Goal: Task Accomplishment & Management: Manage account settings

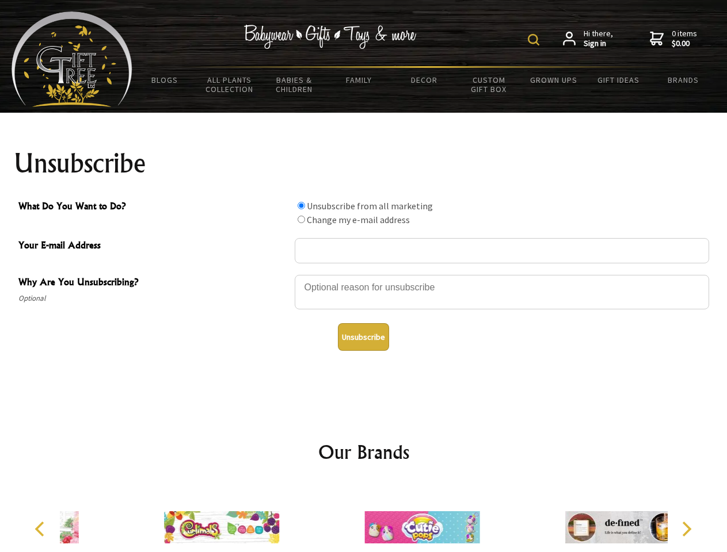
click at [535, 40] on img at bounding box center [534, 40] width 12 height 12
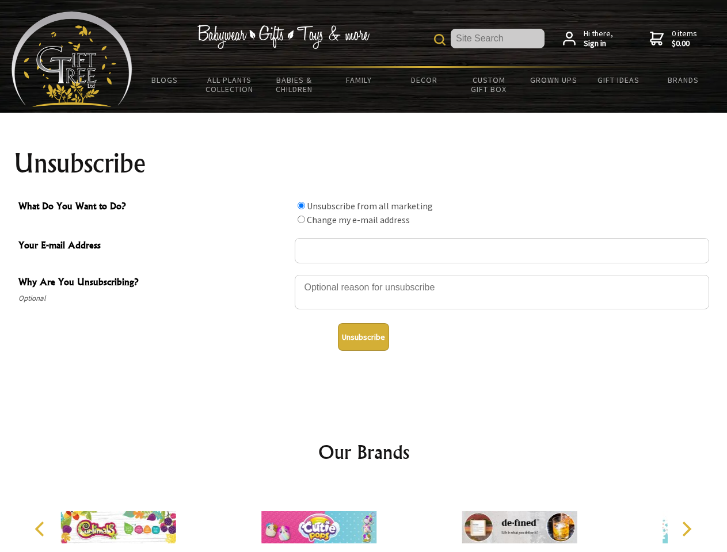
click at [364, 275] on div at bounding box center [502, 294] width 414 height 40
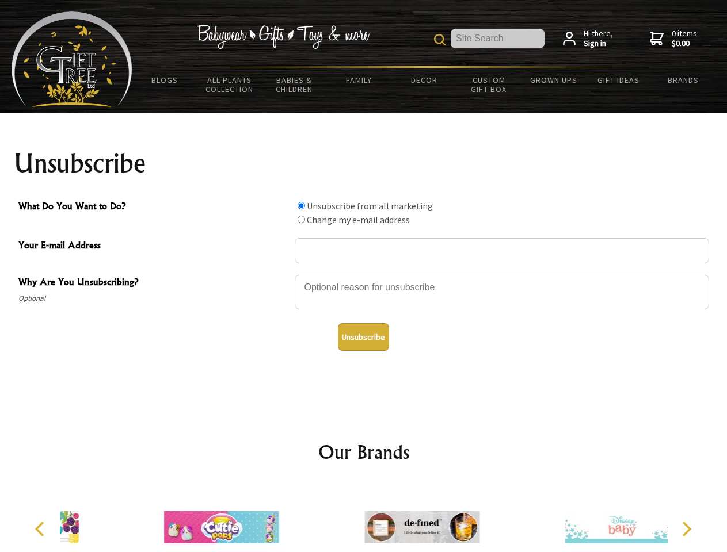
click at [301, 205] on input "What Do You Want to Do?" at bounding box center [301, 205] width 7 height 7
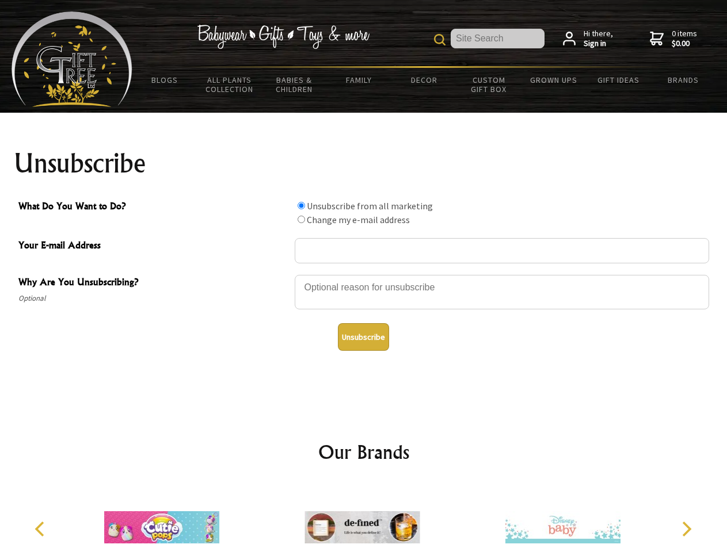
click at [301, 219] on input "What Do You Want to Do?" at bounding box center [301, 219] width 7 height 7
radio input "true"
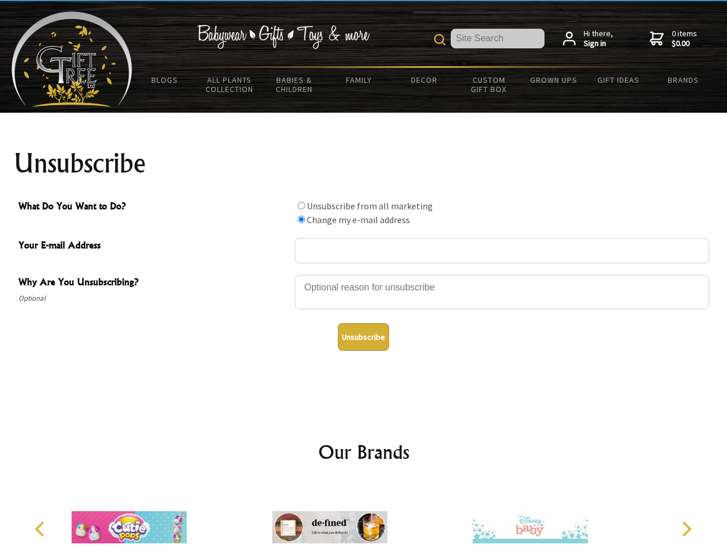
click at [363, 337] on button "Unsubscribe" at bounding box center [363, 337] width 51 height 28
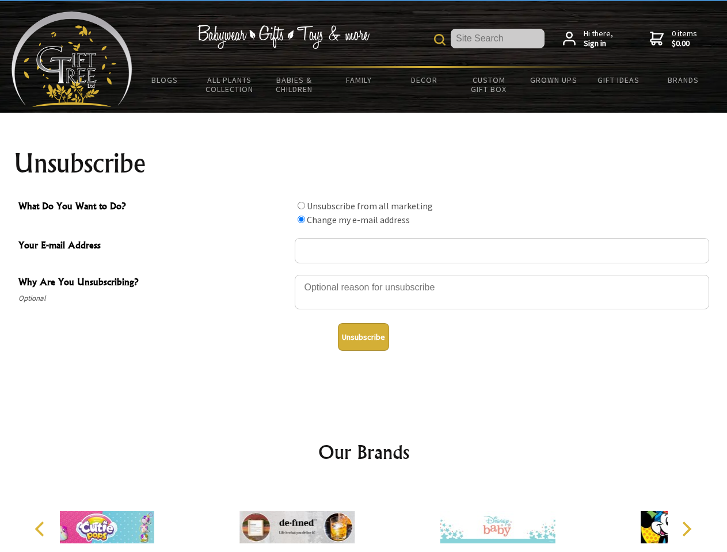
click at [364, 519] on div at bounding box center [297, 530] width 200 height 90
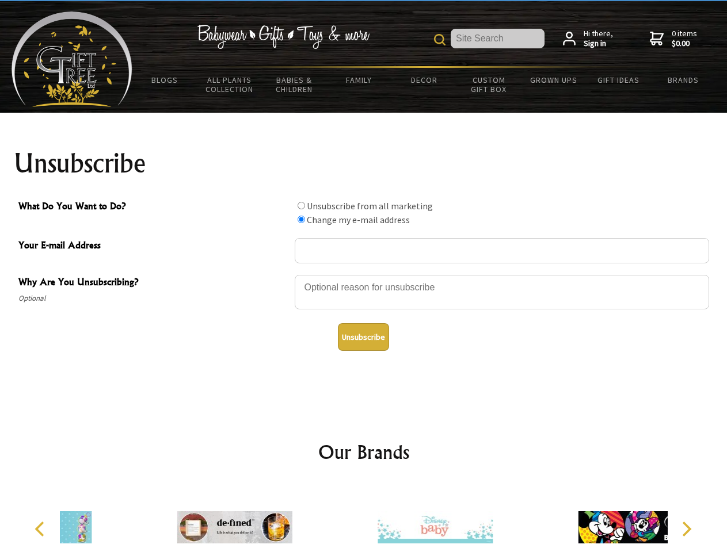
click at [41, 529] on icon "Previous" at bounding box center [40, 529] width 15 height 15
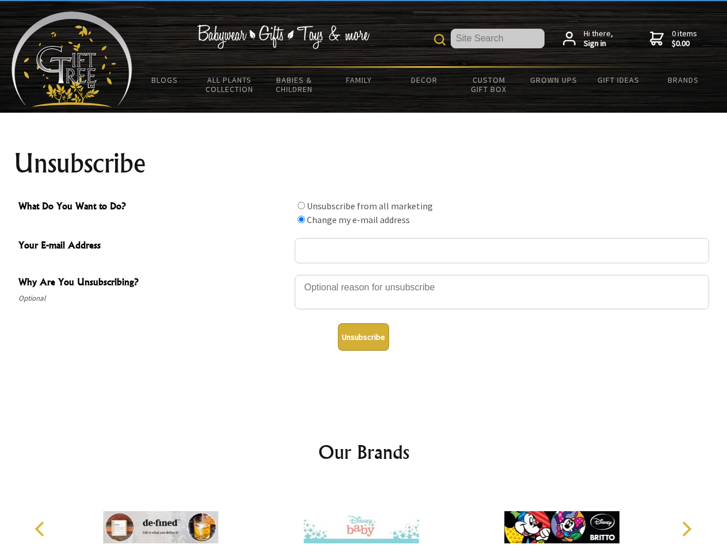
click at [686, 529] on icon "Next" at bounding box center [685, 529] width 15 height 15
